Goal: Information Seeking & Learning: Learn about a topic

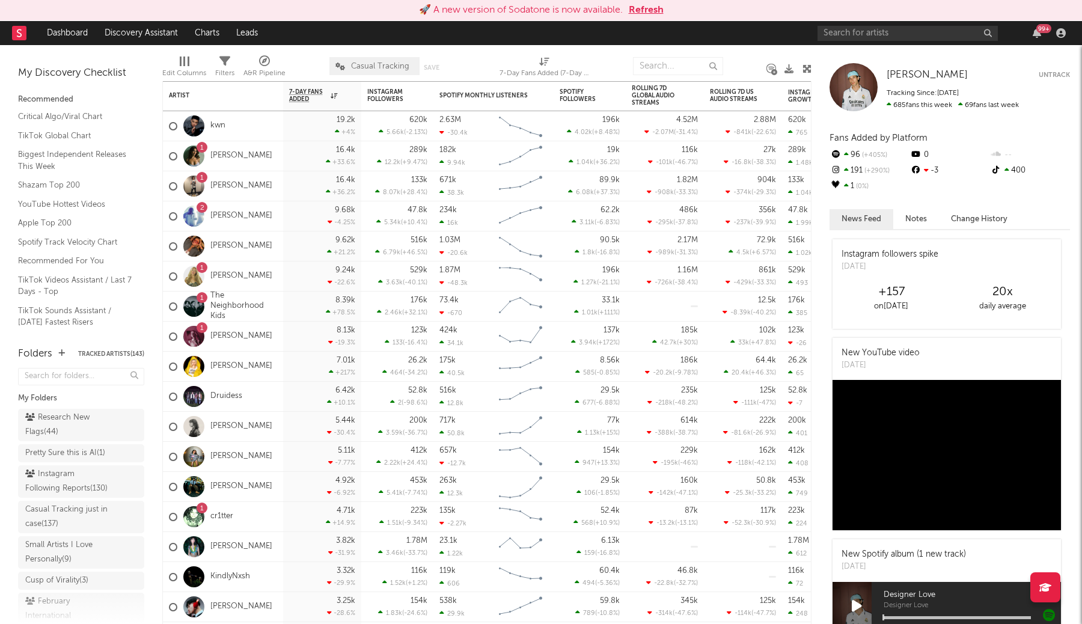
click at [655, 10] on button "Refresh" at bounding box center [646, 10] width 35 height 14
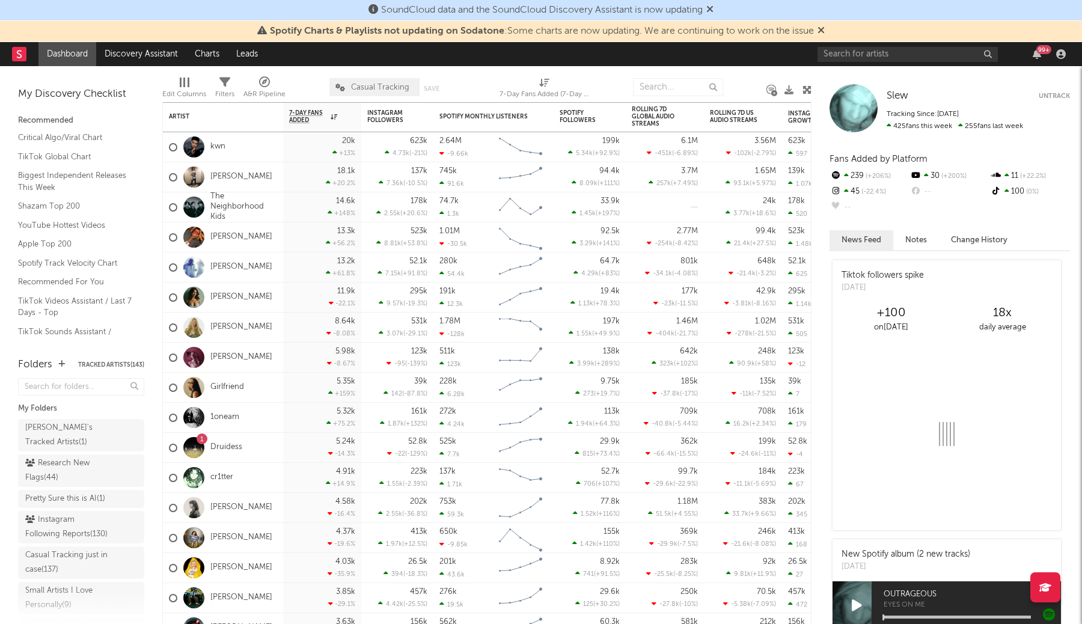
click at [818, 30] on span "Spotify Charts & Playlists not updating on Sodatone : Some charts are now updat…" at bounding box center [540, 31] width 567 height 14
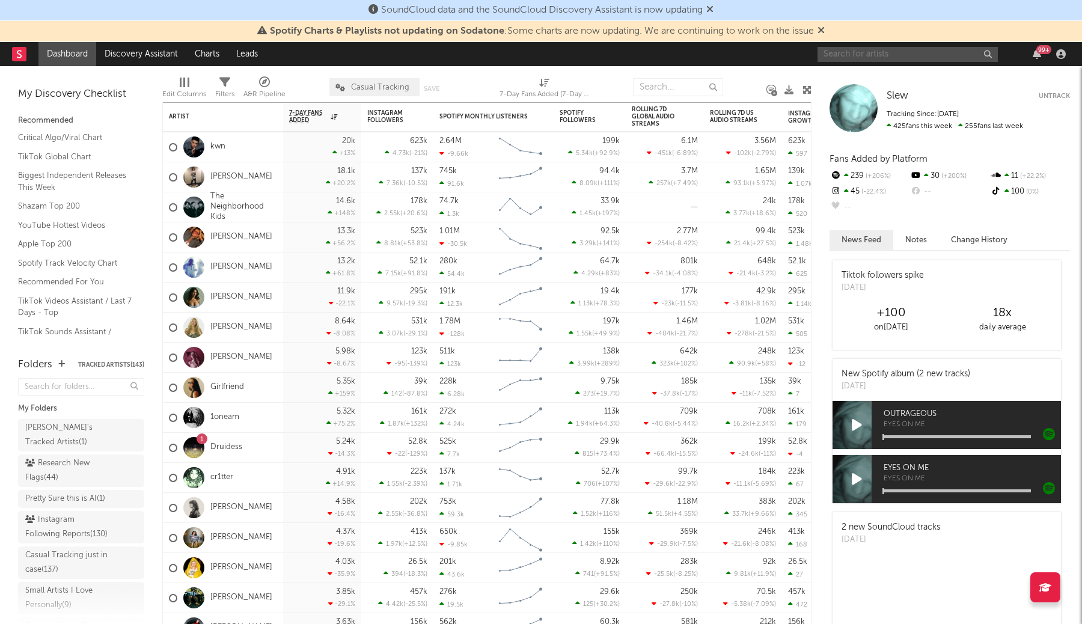
click at [879, 56] on input "text" at bounding box center [907, 54] width 180 height 15
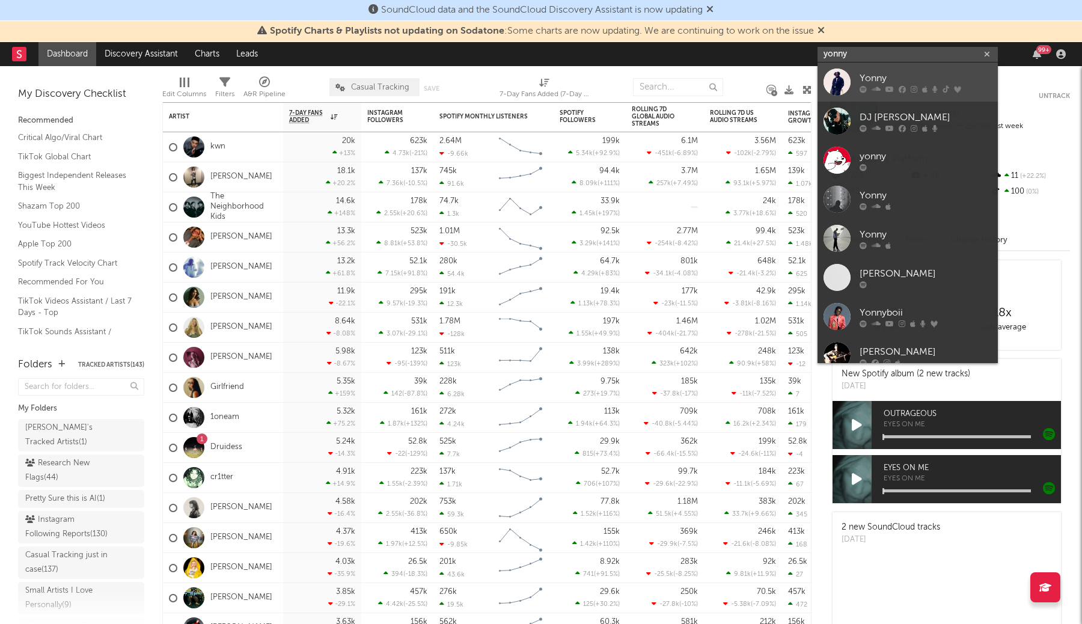
type input "yonny"
click at [908, 78] on div "Yonny" at bounding box center [925, 78] width 132 height 14
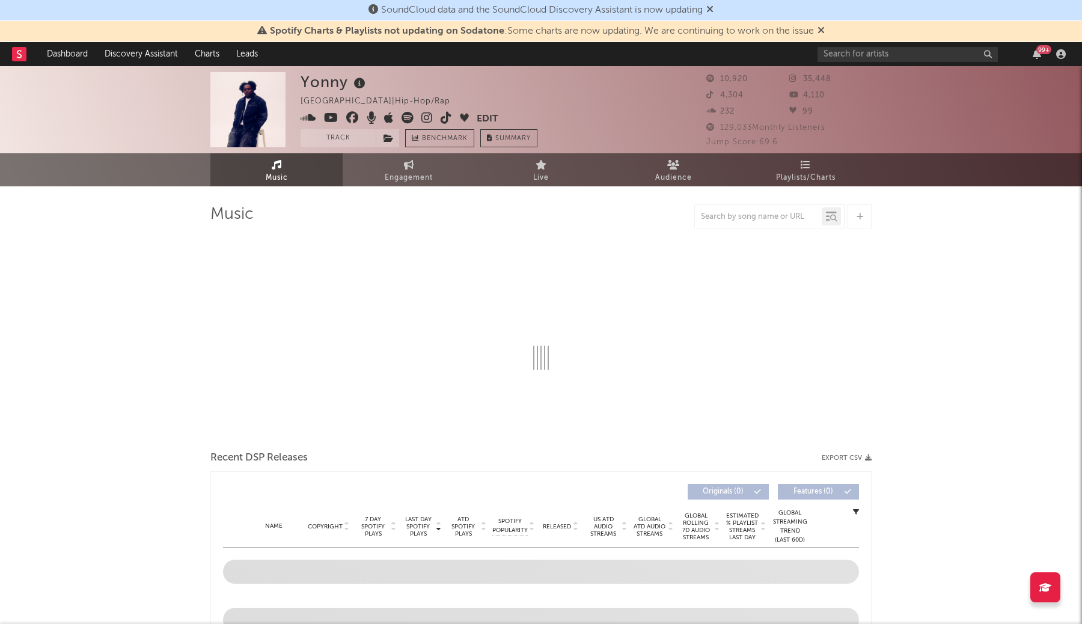
select select "6m"
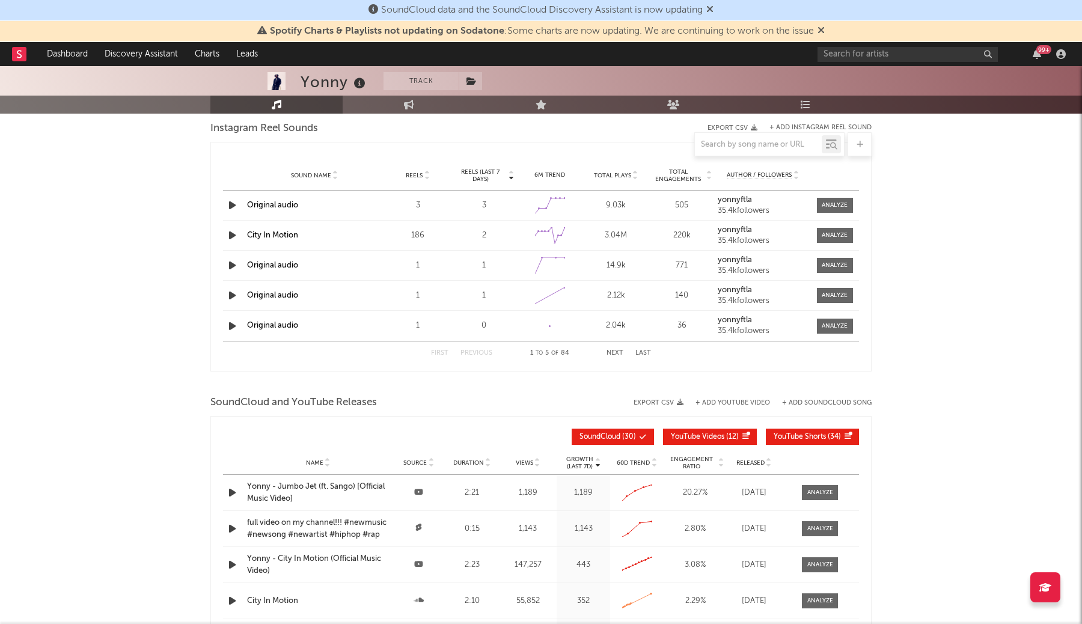
scroll to position [1046, 0]
click at [232, 206] on icon "button" at bounding box center [232, 204] width 13 height 15
click at [232, 206] on icon "button" at bounding box center [231, 204] width 11 height 15
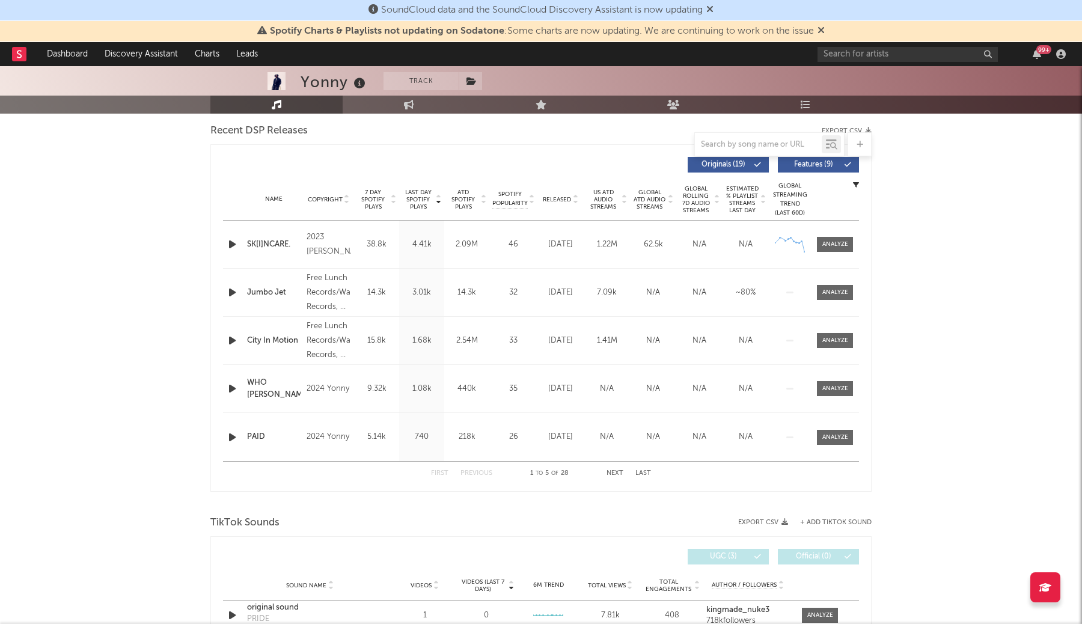
scroll to position [424, 0]
click at [611, 472] on button "Next" at bounding box center [614, 471] width 17 height 7
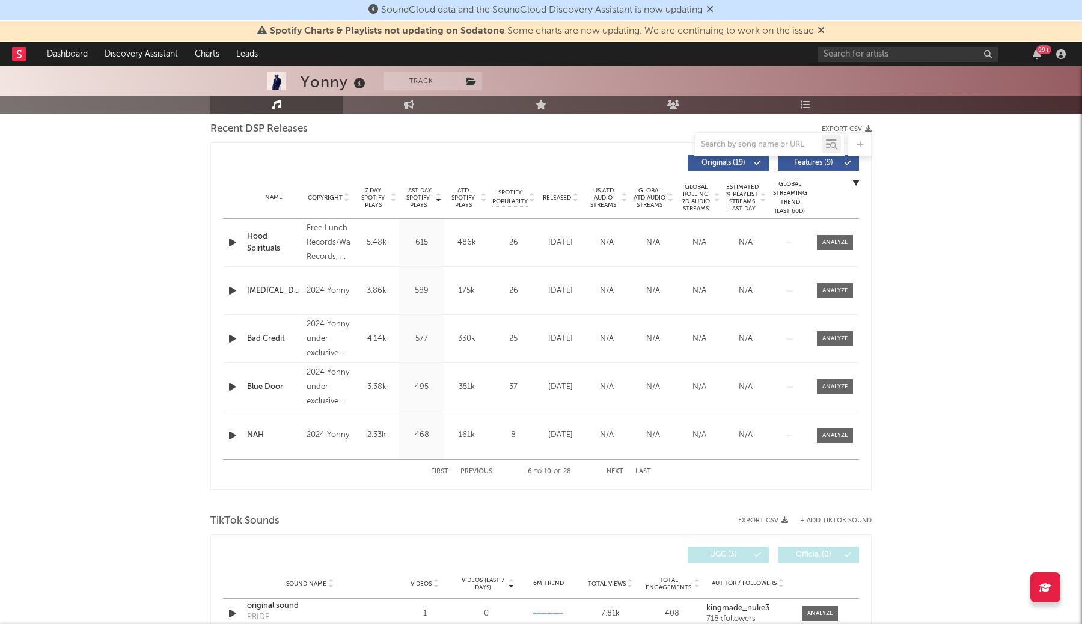
click at [467, 471] on button "Previous" at bounding box center [476, 471] width 32 height 7
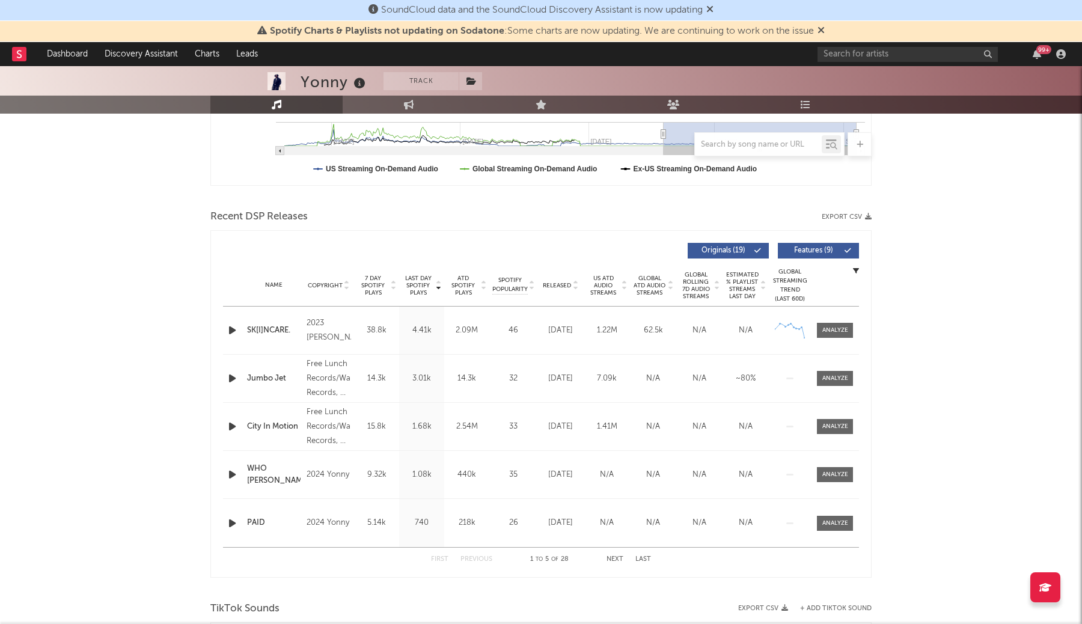
scroll to position [328, 0]
